Goal: Task Accomplishment & Management: Use online tool/utility

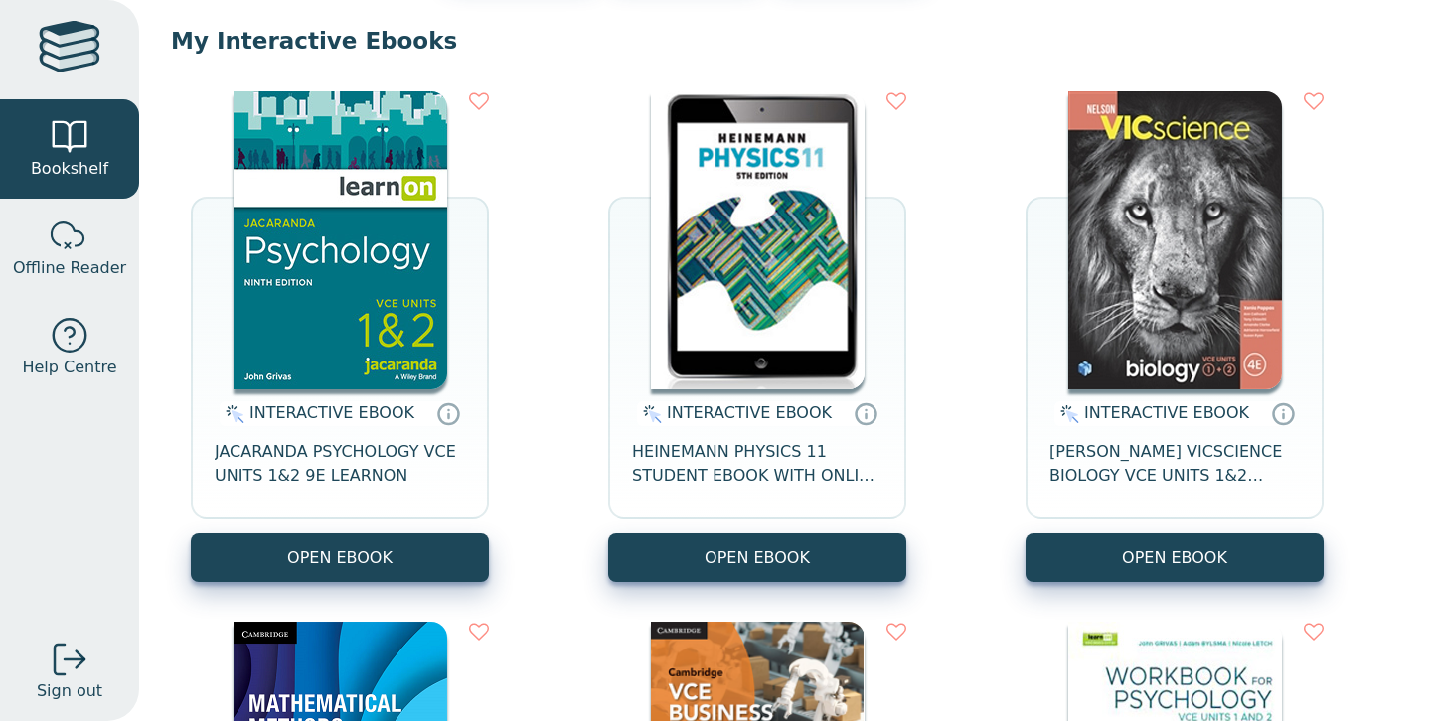
scroll to position [185, 0]
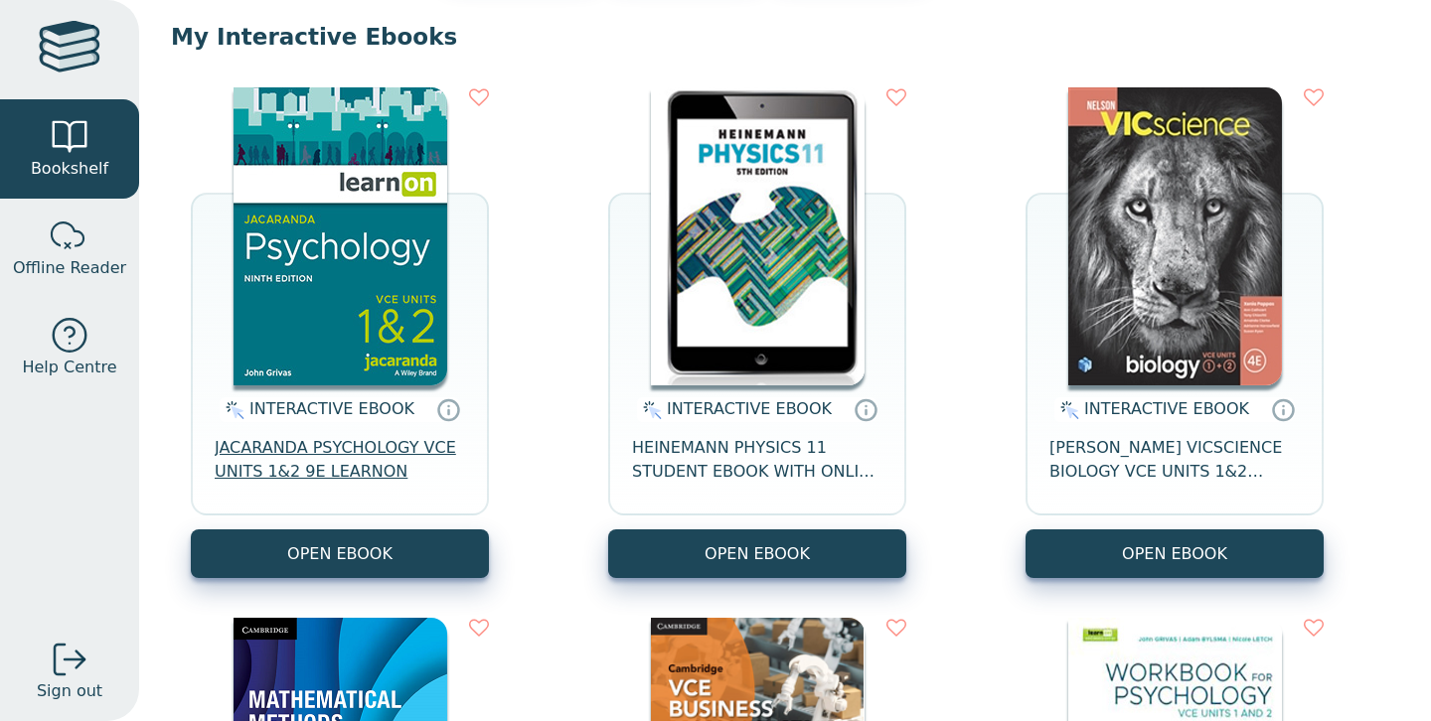
click at [363, 455] on span "JACARANDA PSYCHOLOGY VCE UNITS 1&2 9E LEARNON" at bounding box center [340, 460] width 250 height 48
click at [287, 471] on span "JACARANDA PSYCHOLOGY VCE UNITS 1&2 9E LEARNON" at bounding box center [340, 460] width 250 height 48
